Goal: Information Seeking & Learning: Learn about a topic

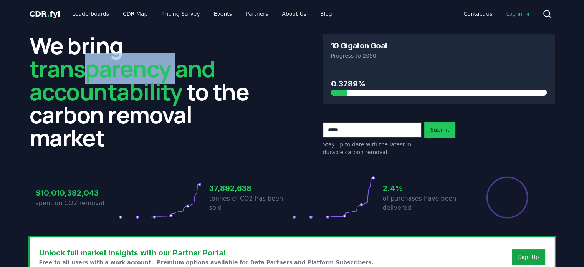
drag, startPoint x: 86, startPoint y: 73, endPoint x: 176, endPoint y: 95, distance: 92.8
click at [176, 73] on span "transparency and accountability" at bounding box center [122, 80] width 185 height 55
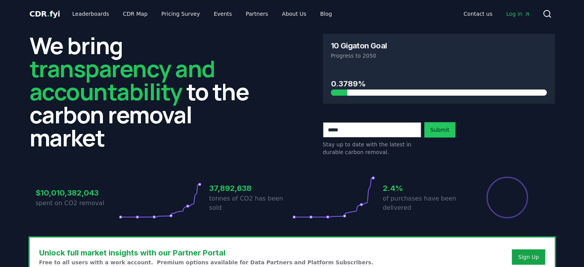
click at [161, 142] on h2 "We bring transparency and accountability to the carbon removal market" at bounding box center [146, 91] width 232 height 115
click at [31, 12] on span "CDR . fyi" at bounding box center [45, 13] width 31 height 9
click at [33, 12] on span "CDR . fyi" at bounding box center [45, 13] width 31 height 9
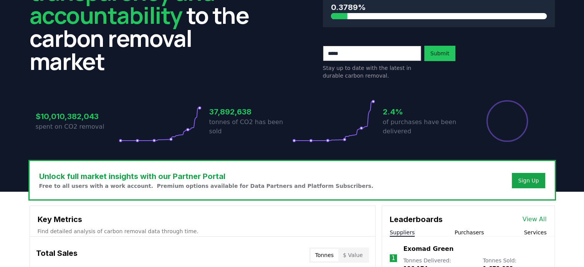
scroll to position [77, 0]
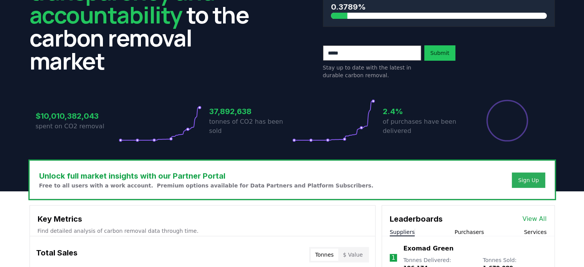
click at [522, 179] on div "Sign Up" at bounding box center [528, 180] width 21 height 8
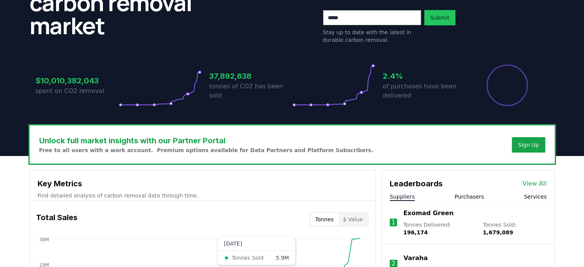
scroll to position [0, 0]
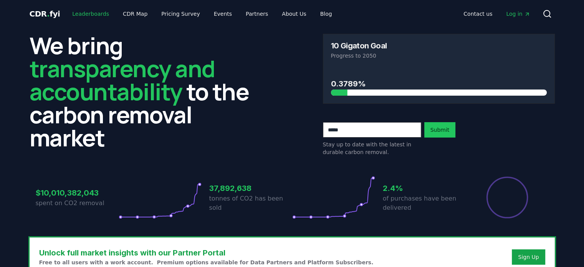
click at [92, 15] on link "Leaderboards" at bounding box center [90, 14] width 49 height 14
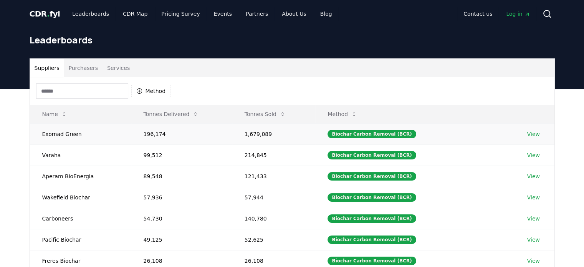
click at [225, 132] on td "196,174" at bounding box center [181, 133] width 101 height 21
click at [530, 133] on link "View" at bounding box center [533, 134] width 13 height 8
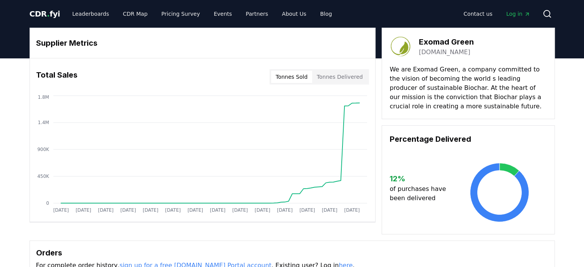
click at [291, 76] on button "Tonnes Sold" at bounding box center [291, 77] width 41 height 12
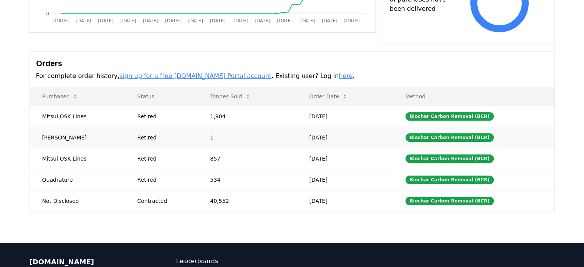
scroll to position [192, 0]
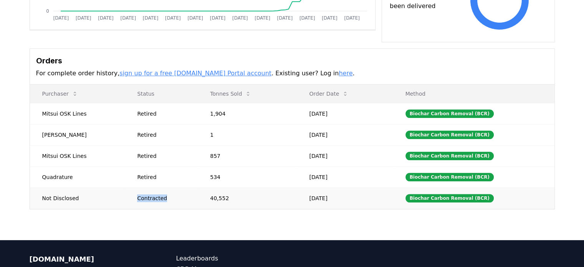
drag, startPoint x: 171, startPoint y: 199, endPoint x: 118, endPoint y: 192, distance: 53.8
click at [118, 192] on tr "Not Disclosed Contracted 40,552 Jul 30, 2025 Biochar Carbon Removal (BCR)" at bounding box center [292, 197] width 525 height 21
click at [149, 224] on div "Supplier Metrics Total Sales Tonnes Sold Tonnes Delivered Jan 2019 Jul 2019 Jan…" at bounding box center [292, 53] width 584 height 374
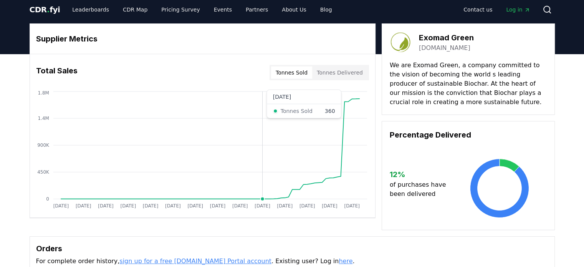
scroll to position [0, 0]
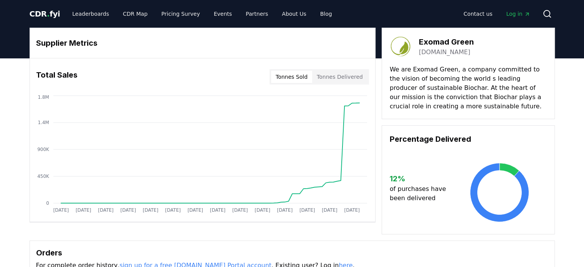
click at [518, 13] on span "Log in" at bounding box center [518, 14] width 24 height 8
click at [91, 15] on link "Leaderboards" at bounding box center [90, 14] width 49 height 14
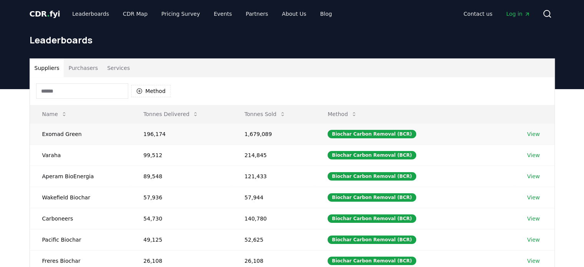
click at [531, 134] on link "View" at bounding box center [533, 134] width 13 height 8
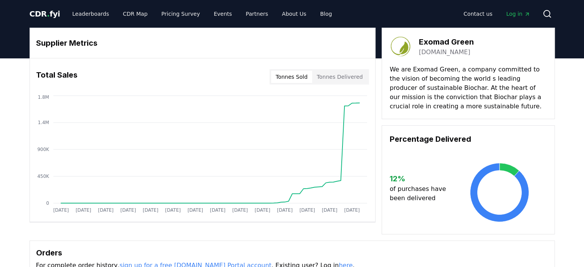
click at [340, 78] on button "Tonnes Delivered" at bounding box center [339, 77] width 55 height 12
click at [291, 74] on button "Tonnes Sold" at bounding box center [291, 77] width 41 height 12
click at [333, 77] on button "Tonnes Delivered" at bounding box center [339, 77] width 55 height 12
click at [293, 80] on button "Tonnes Sold" at bounding box center [291, 77] width 41 height 12
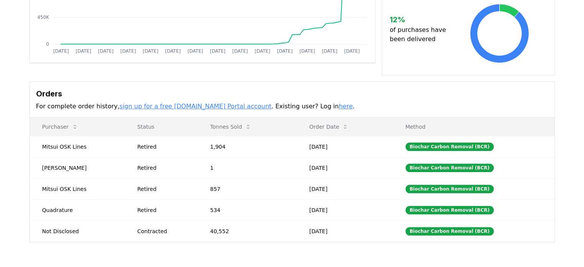
scroll to position [230, 0]
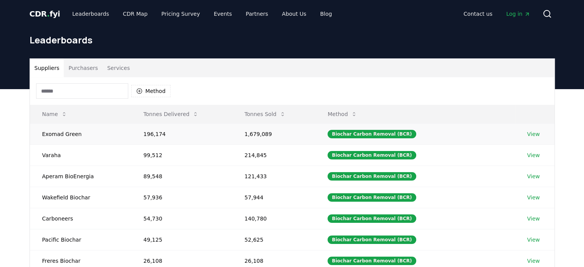
click at [532, 132] on link "View" at bounding box center [533, 134] width 13 height 8
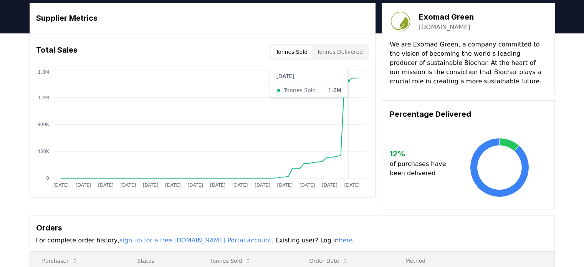
scroll to position [38, 0]
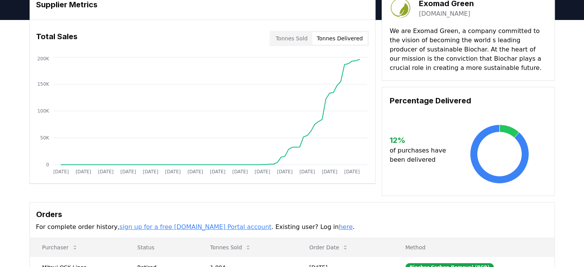
click at [354, 35] on button "Tonnes Delivered" at bounding box center [339, 38] width 55 height 12
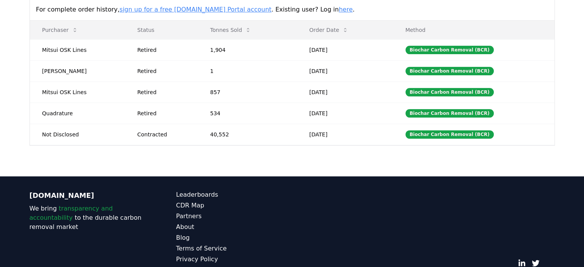
scroll to position [287, 0]
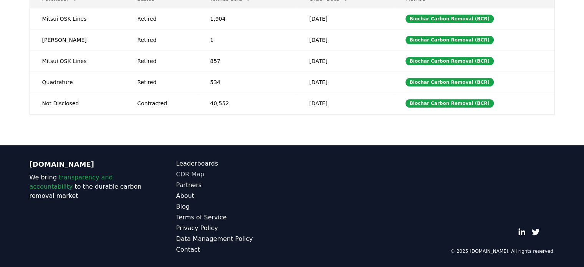
click at [185, 172] on link "CDR Map" at bounding box center [234, 174] width 116 height 9
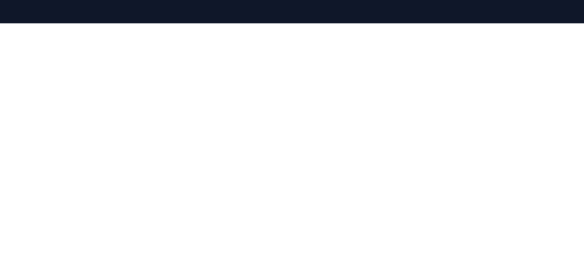
scroll to position [21, 0]
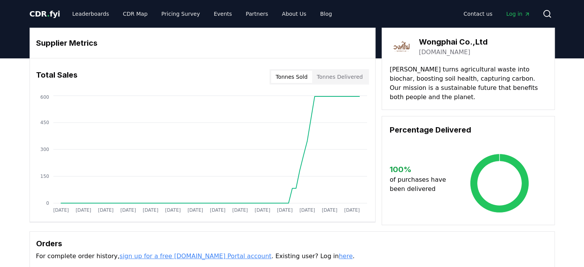
click at [347, 72] on button "Tonnes Delivered" at bounding box center [339, 77] width 55 height 12
click at [302, 76] on button "Tonnes Sold" at bounding box center [291, 77] width 41 height 12
click at [329, 75] on button "Tonnes Delivered" at bounding box center [339, 77] width 55 height 12
click at [328, 76] on button "Tonnes Delivered" at bounding box center [339, 77] width 55 height 12
click at [280, 78] on button "Tonnes Sold" at bounding box center [291, 77] width 41 height 12
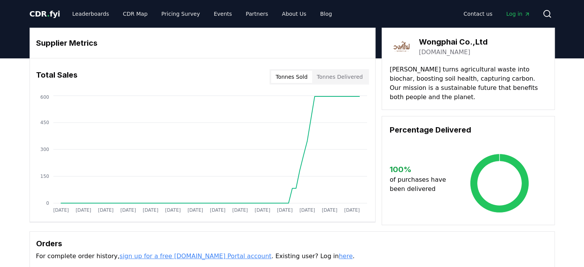
click at [351, 235] on div "Orders For complete order history, sign up for a free [DOMAIN_NAME] Portal acco…" at bounding box center [292, 250] width 525 height 36
drag, startPoint x: 487, startPoint y: 43, endPoint x: 421, endPoint y: 41, distance: 65.7
click at [421, 41] on div "Wongphai Co.,Ltd [DOMAIN_NAME]" at bounding box center [468, 47] width 157 height 22
copy h3 "Wongphai Co.,Ltd"
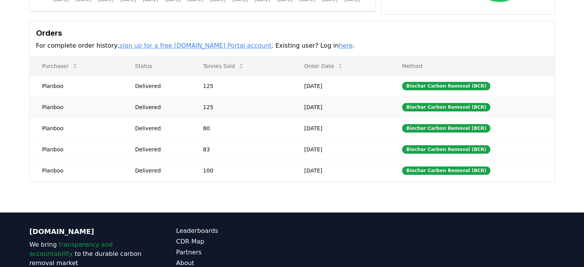
scroll to position [162, 0]
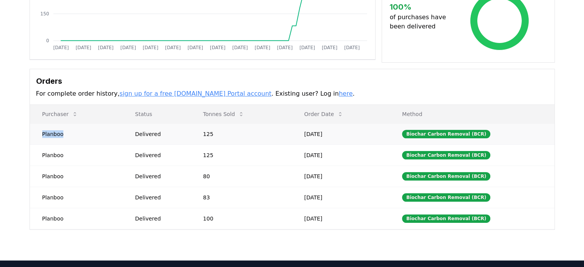
drag, startPoint x: 63, startPoint y: 134, endPoint x: 42, endPoint y: 135, distance: 20.7
click at [42, 135] on td "Planboo" at bounding box center [76, 133] width 93 height 21
copy td "Planboo"
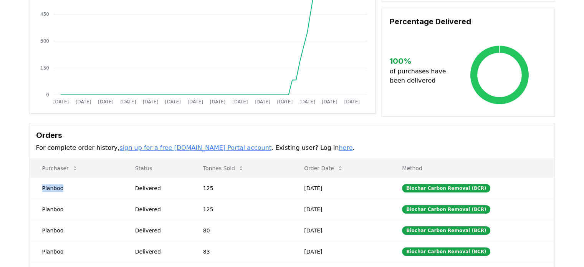
scroll to position [0, 0]
